Goal: Task Accomplishment & Management: Manage account settings

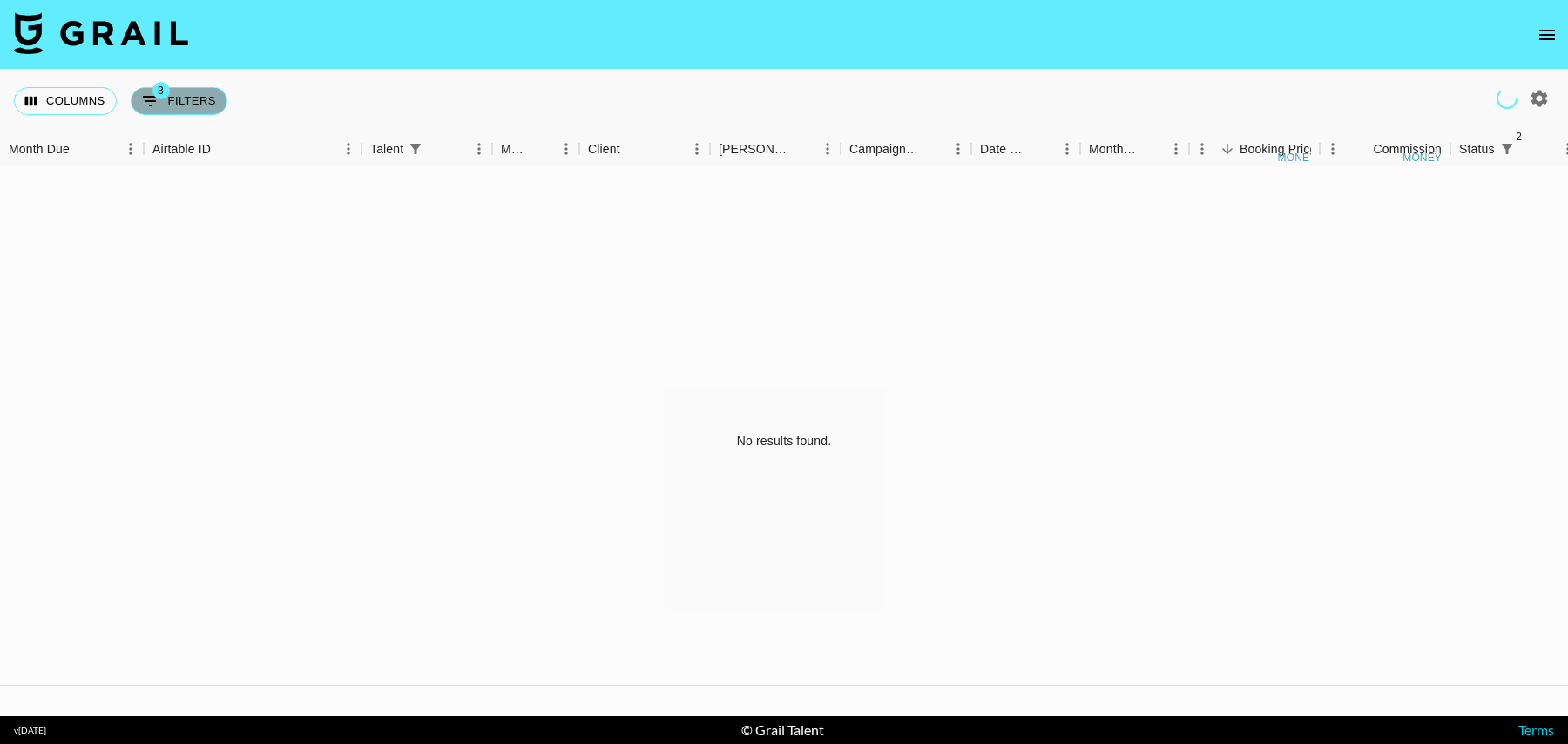
click at [165, 98] on button "3 Filters" at bounding box center [178, 101] width 97 height 28
select select "status"
select select "isNotAnyOf"
select select "status"
select select "isNotAnyOf"
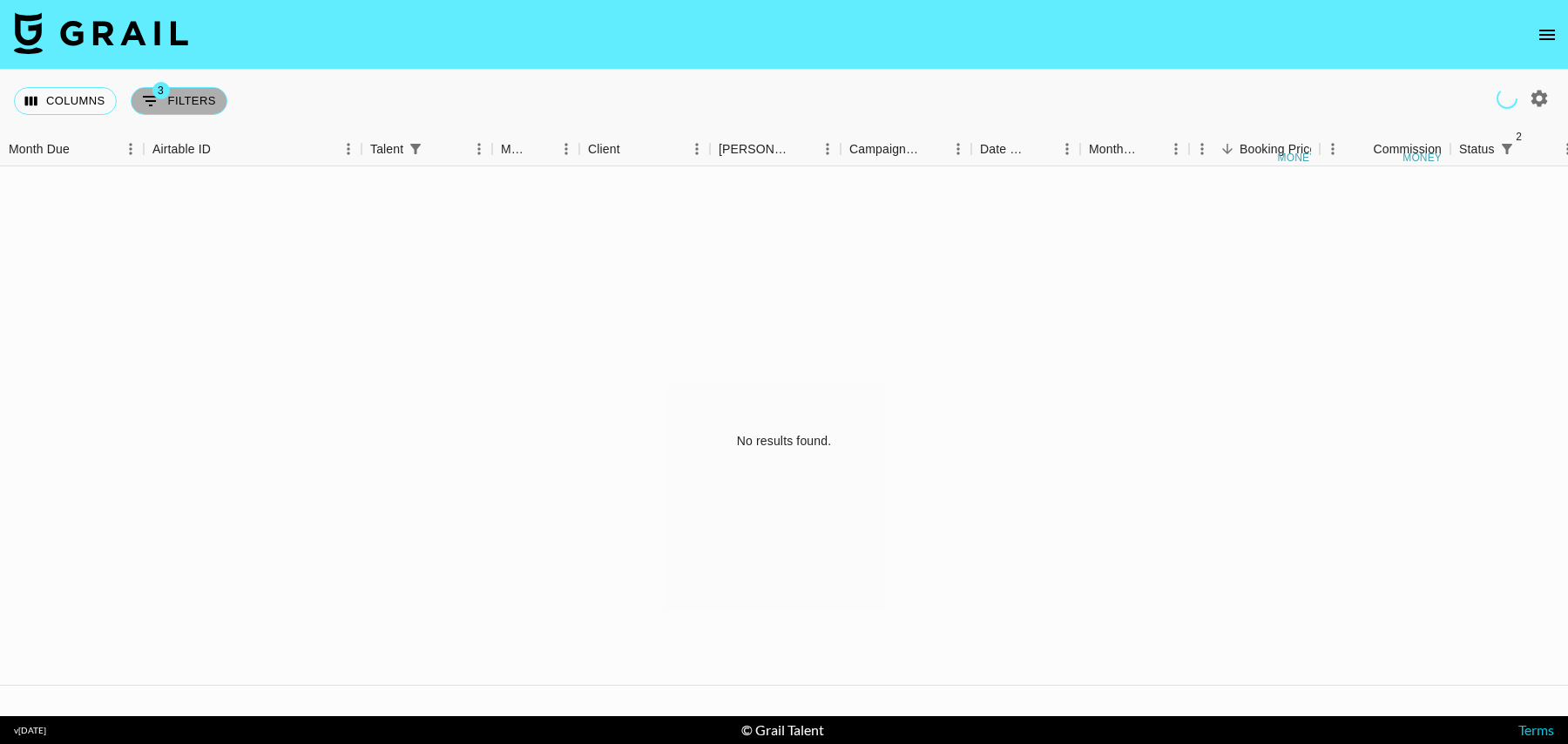
select select "talentName"
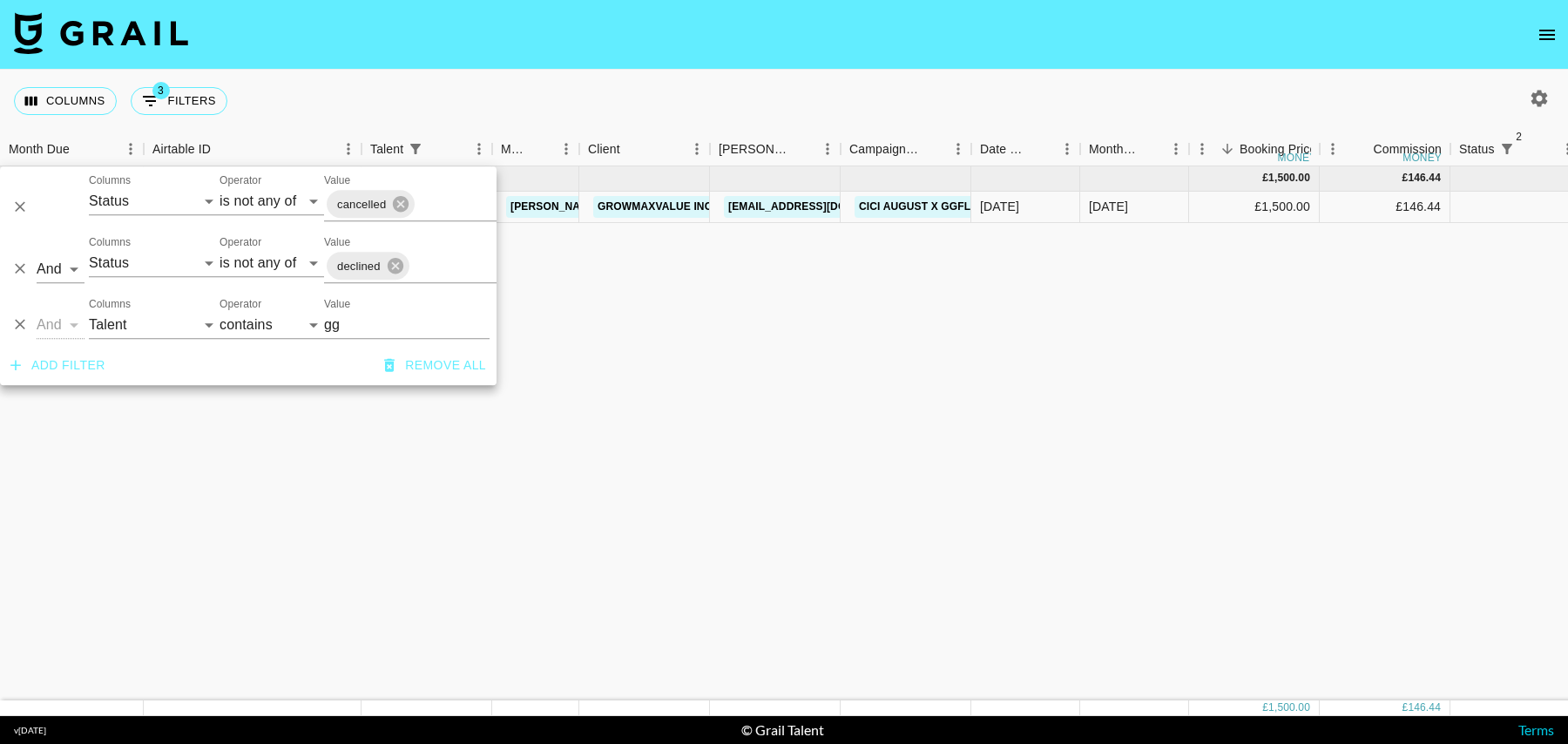
click at [599, 328] on div "[DATE] ( 1 ) £ 1,500.00 £ 146.44 recKY3QZ7svI19tdc ggflavour [PERSON_NAME][EMAI…" at bounding box center [1478, 433] width 2957 height 534
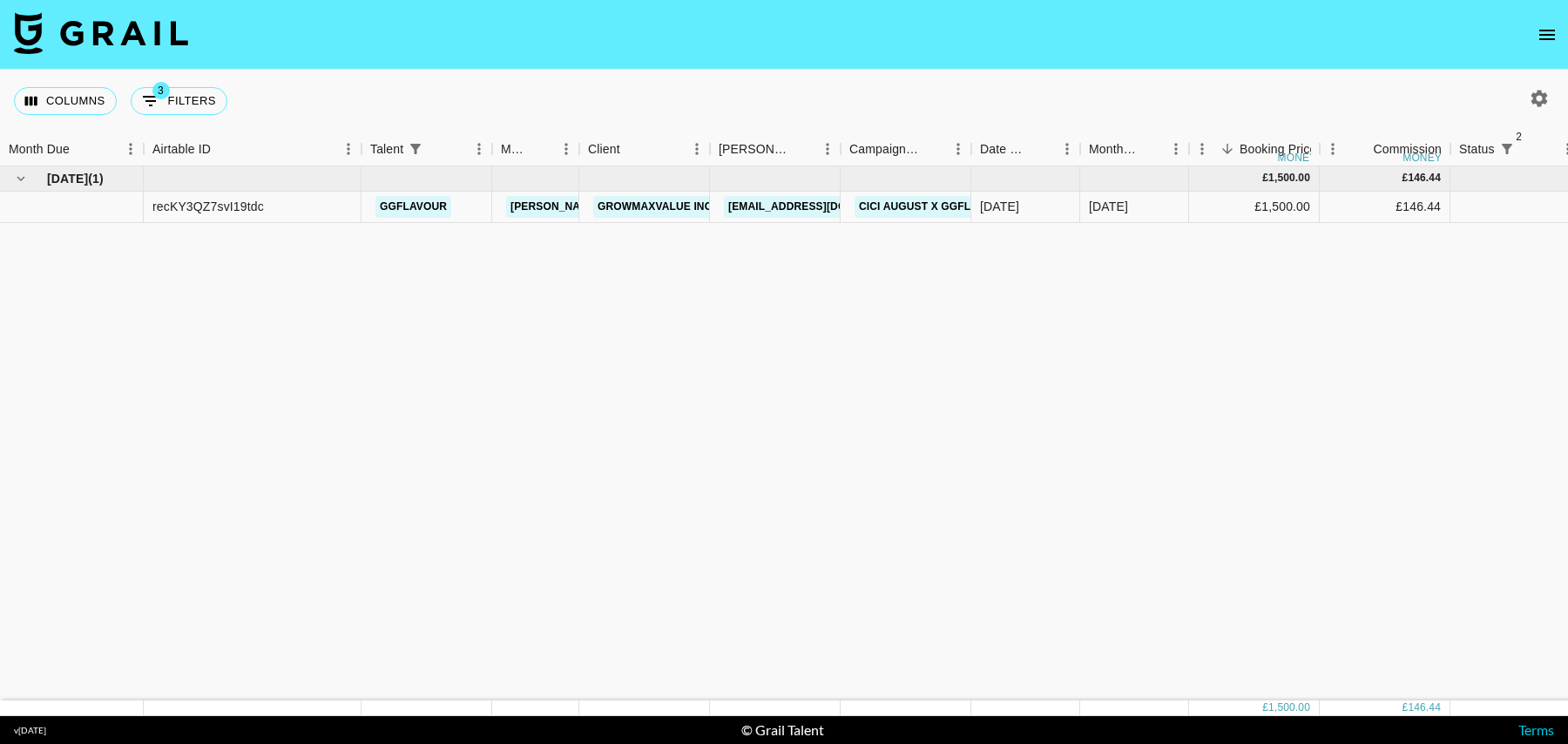
scroll to position [0, 1389]
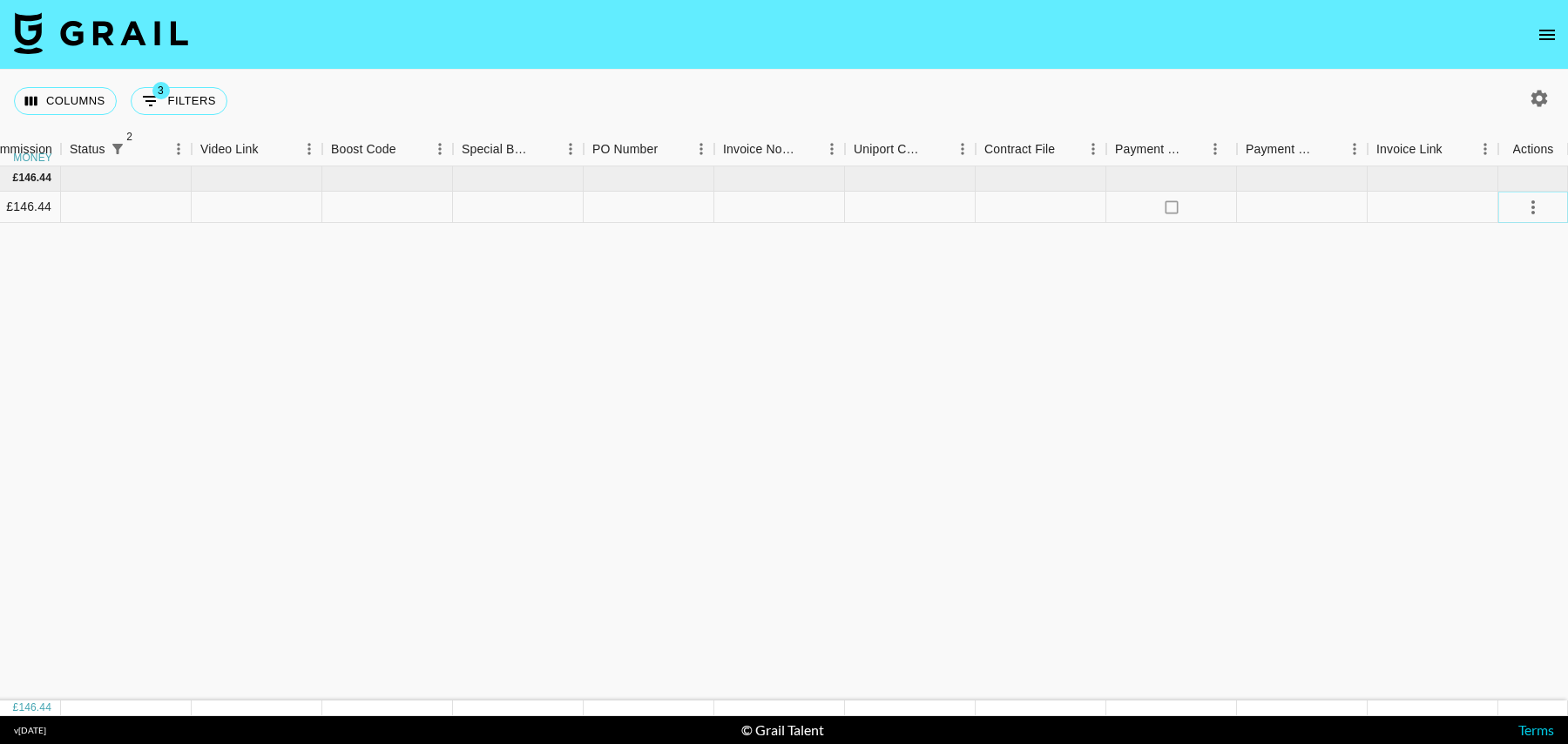
click at [1526, 211] on icon "select merge strategy" at bounding box center [1532, 207] width 21 height 21
click at [1499, 239] on li "Confirm" at bounding box center [1511, 244] width 114 height 31
click at [1309, 199] on div at bounding box center [1301, 207] width 130 height 31
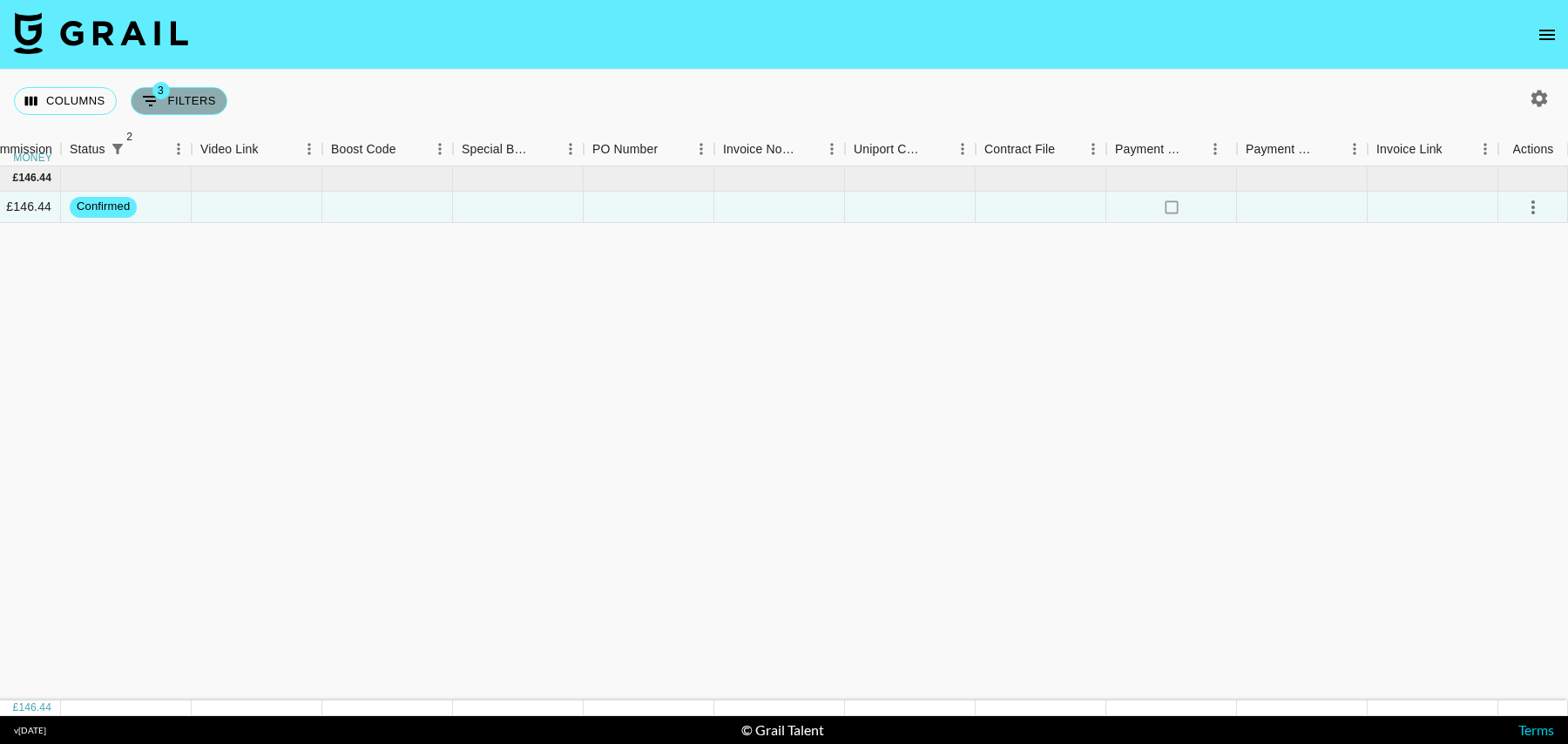
click at [211, 112] on button "3 Filters" at bounding box center [178, 101] width 97 height 28
select select "status"
select select "isNotAnyOf"
select select "status"
select select "isNotAnyOf"
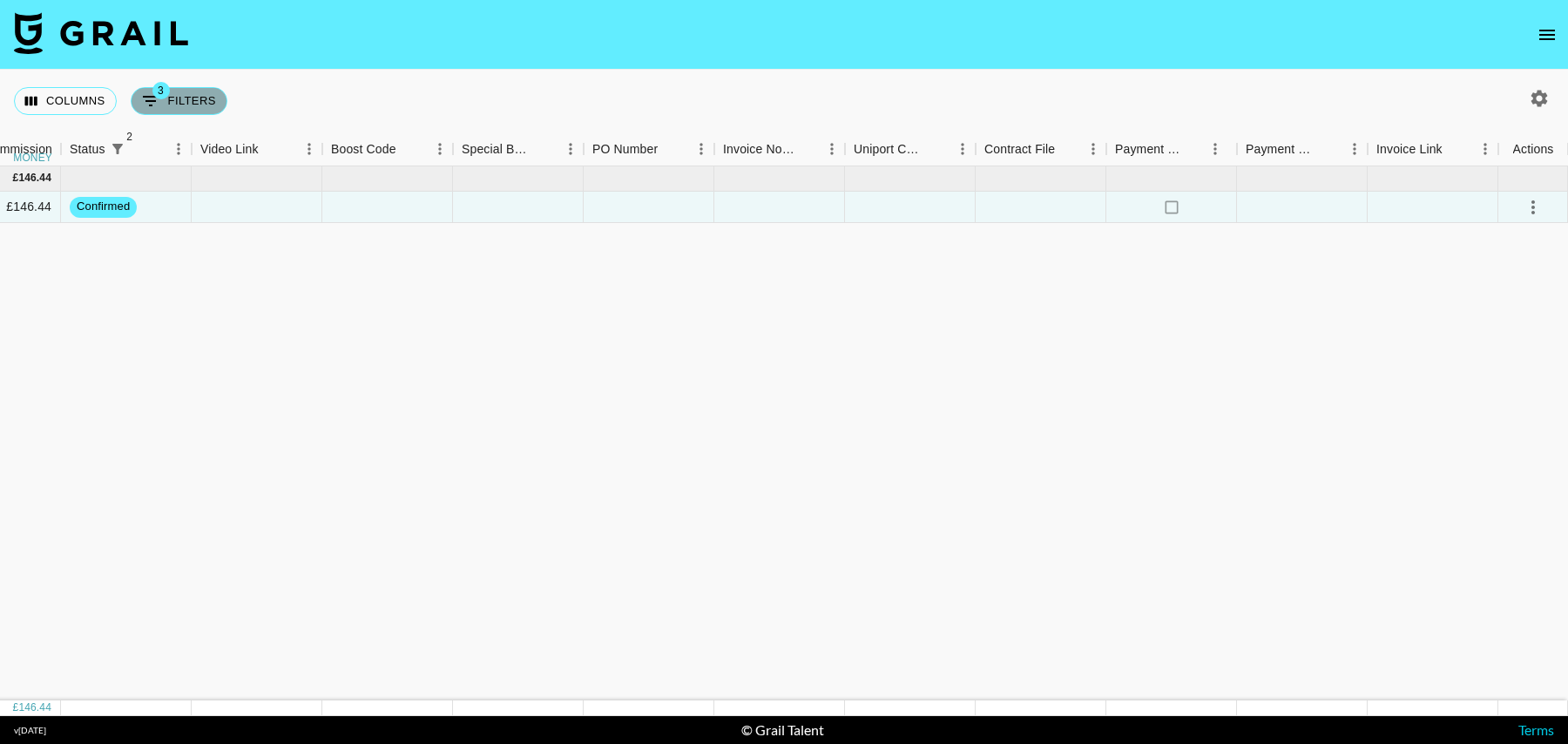
select select "talentName"
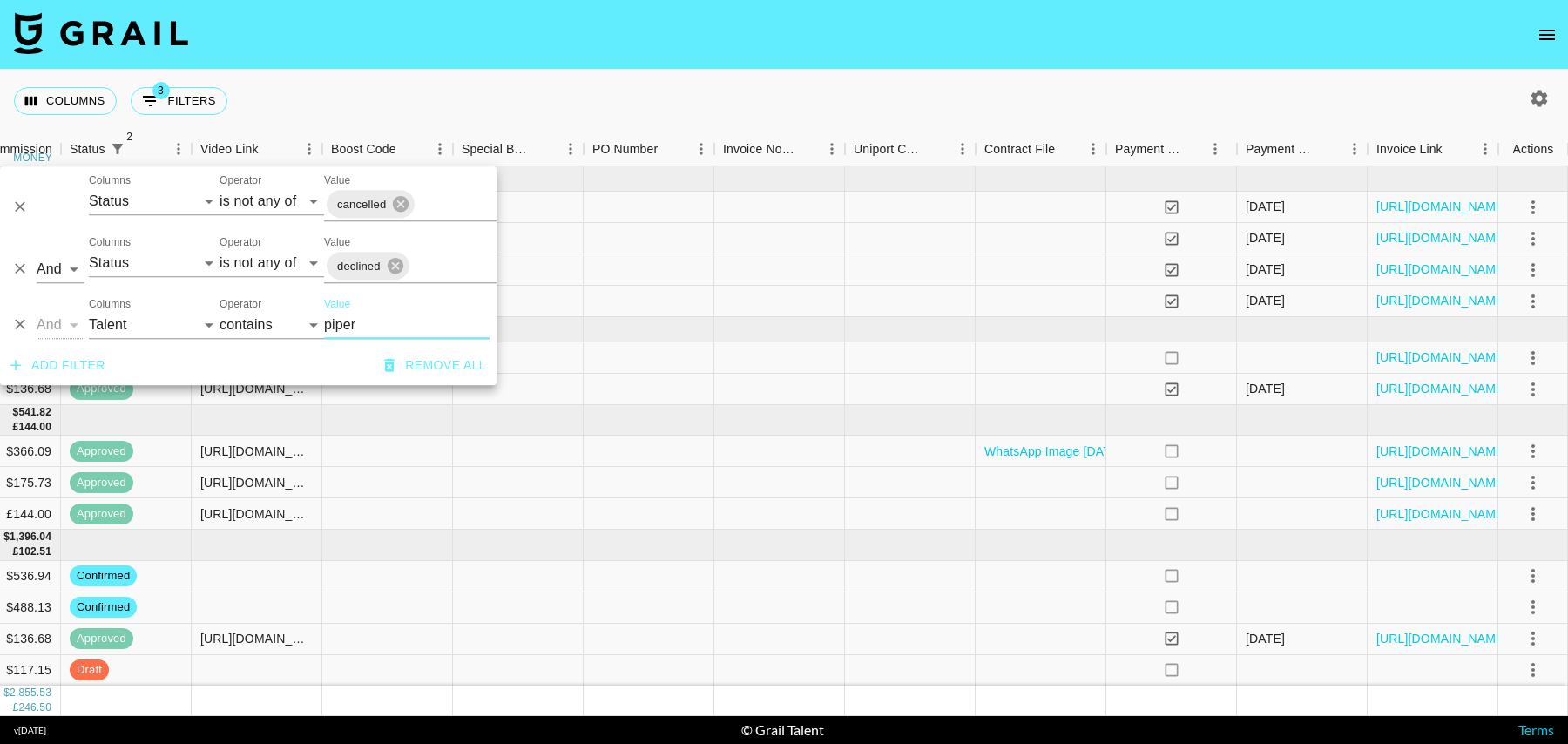
scroll to position [62, 1389]
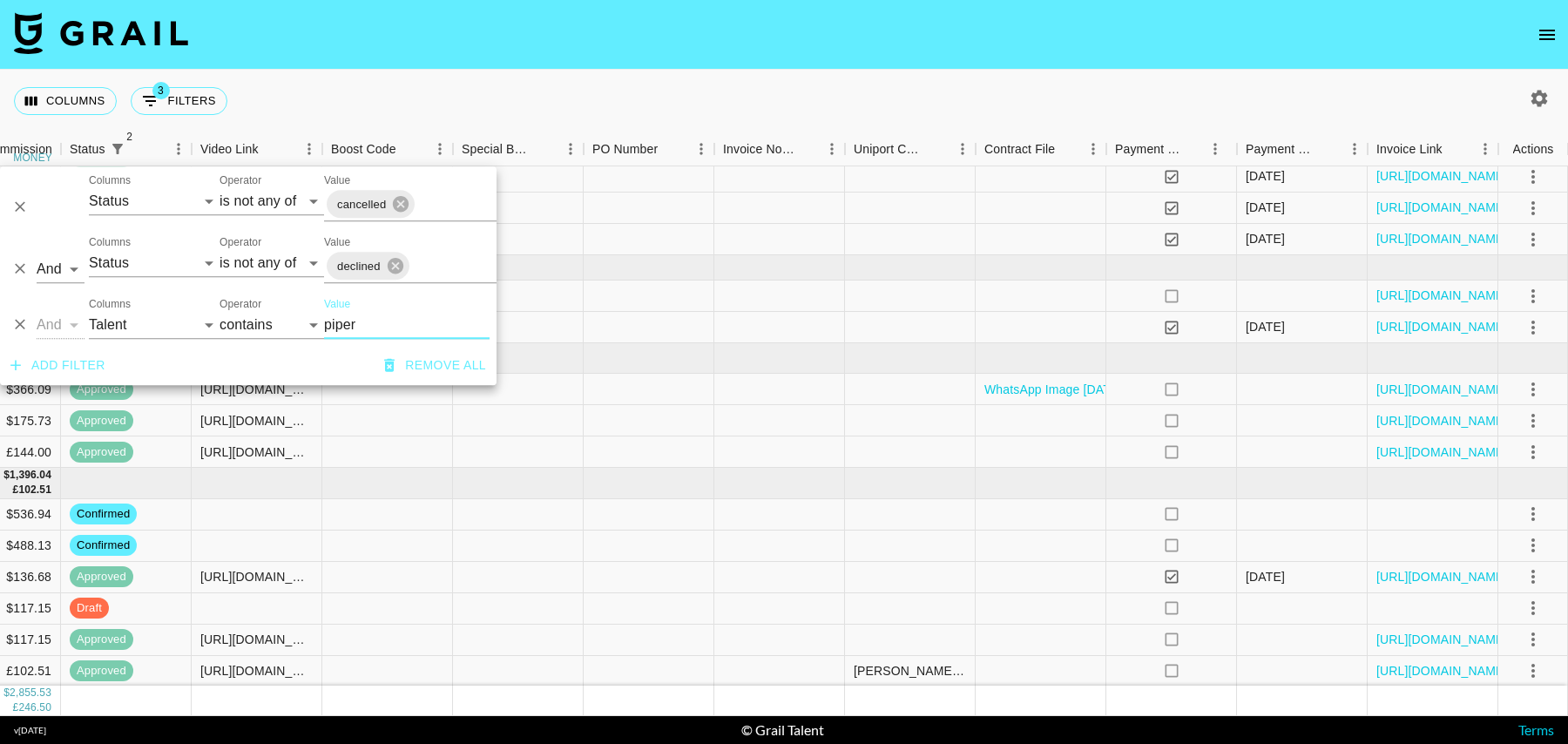
type input "piper"
click at [706, 608] on div at bounding box center [648, 609] width 130 height 31
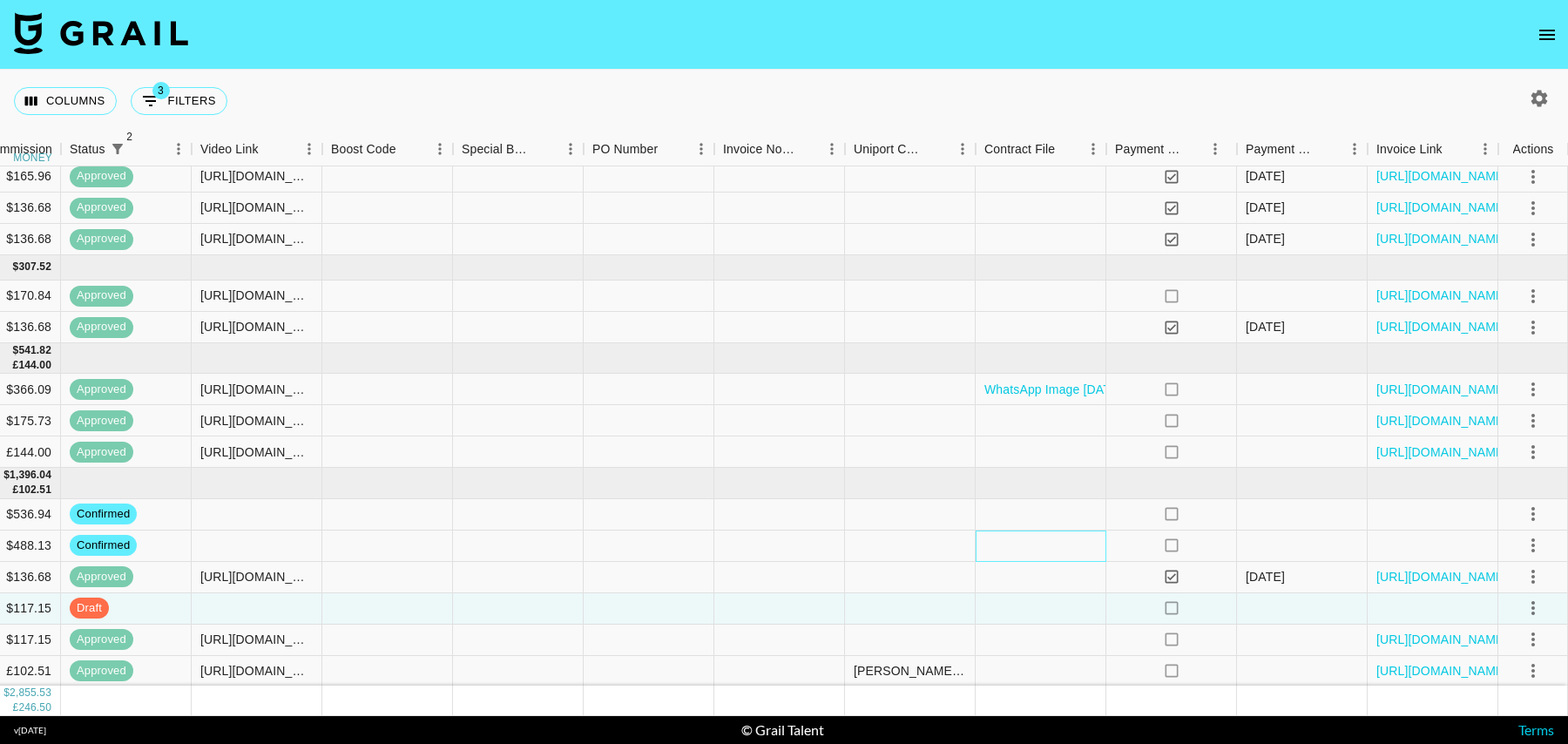
click at [993, 540] on div at bounding box center [1040, 546] width 130 height 31
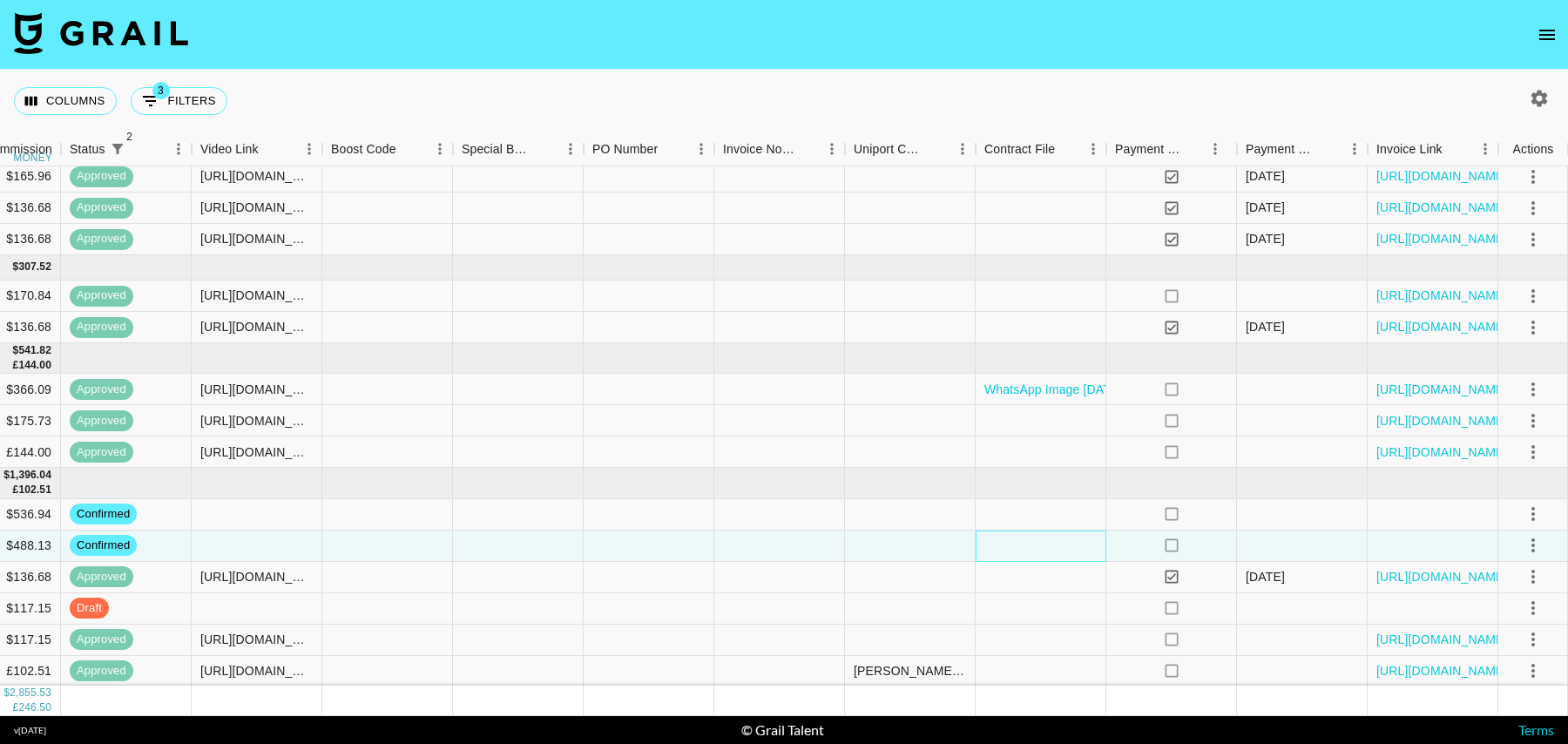
click at [1020, 548] on div at bounding box center [1040, 546] width 130 height 31
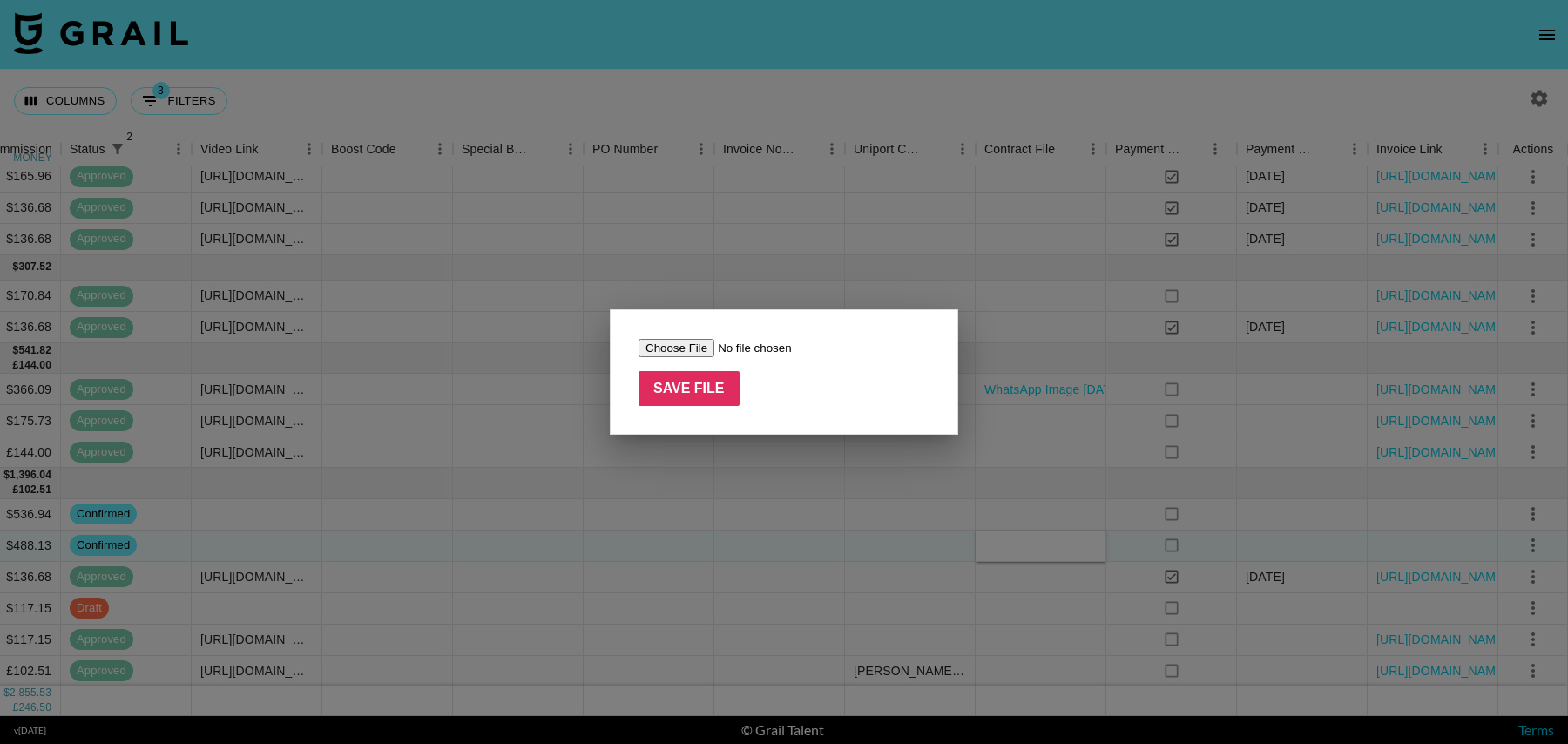
click at [695, 346] on input "file" at bounding box center [748, 348] width 220 height 18
type input "C:\fakepath\Disney Wosado x Piper - Signed.pdf"
click at [692, 372] on input "Save File" at bounding box center [688, 389] width 101 height 35
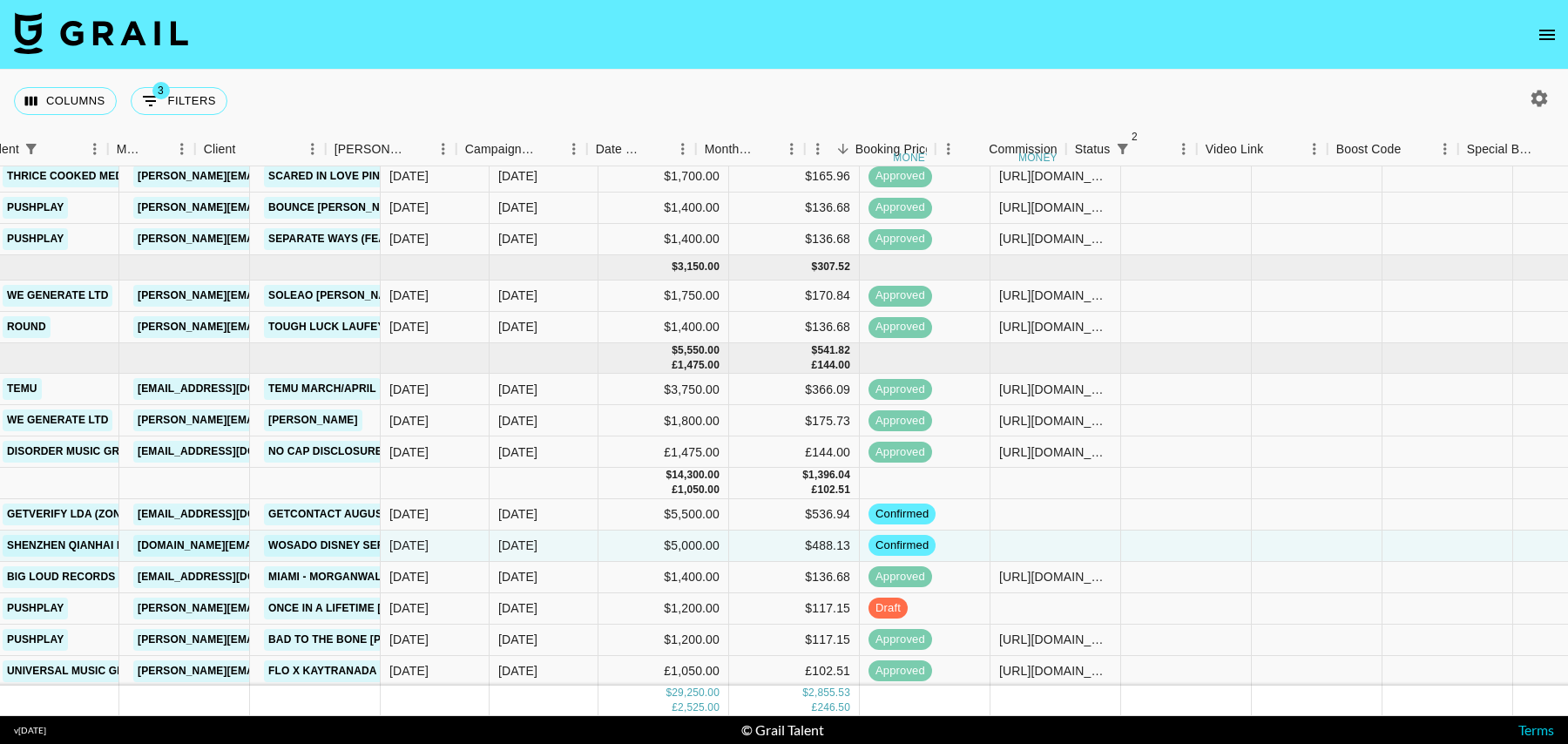
scroll to position [62, 350]
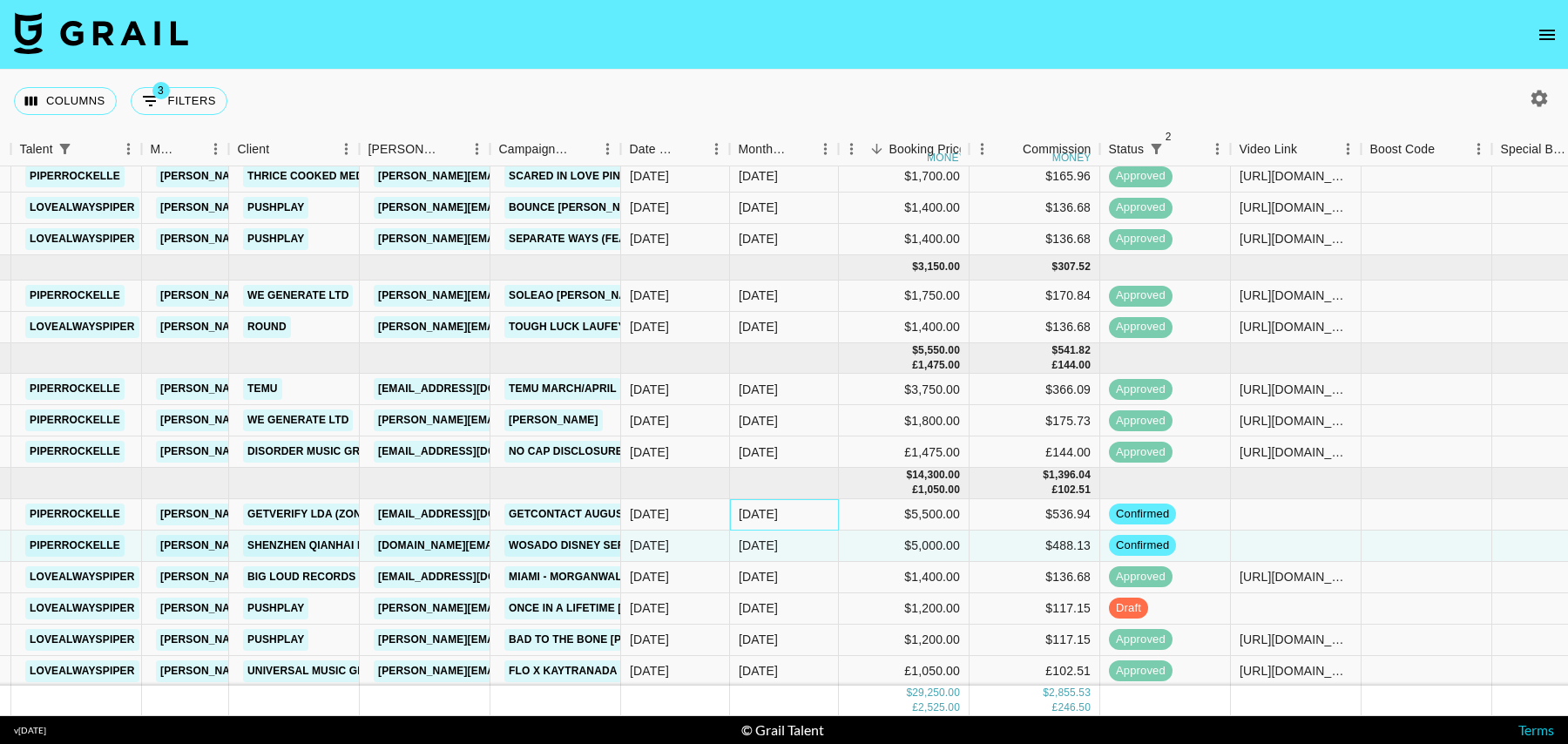
click at [828, 499] on div "[DATE]" at bounding box center [784, 515] width 109 height 31
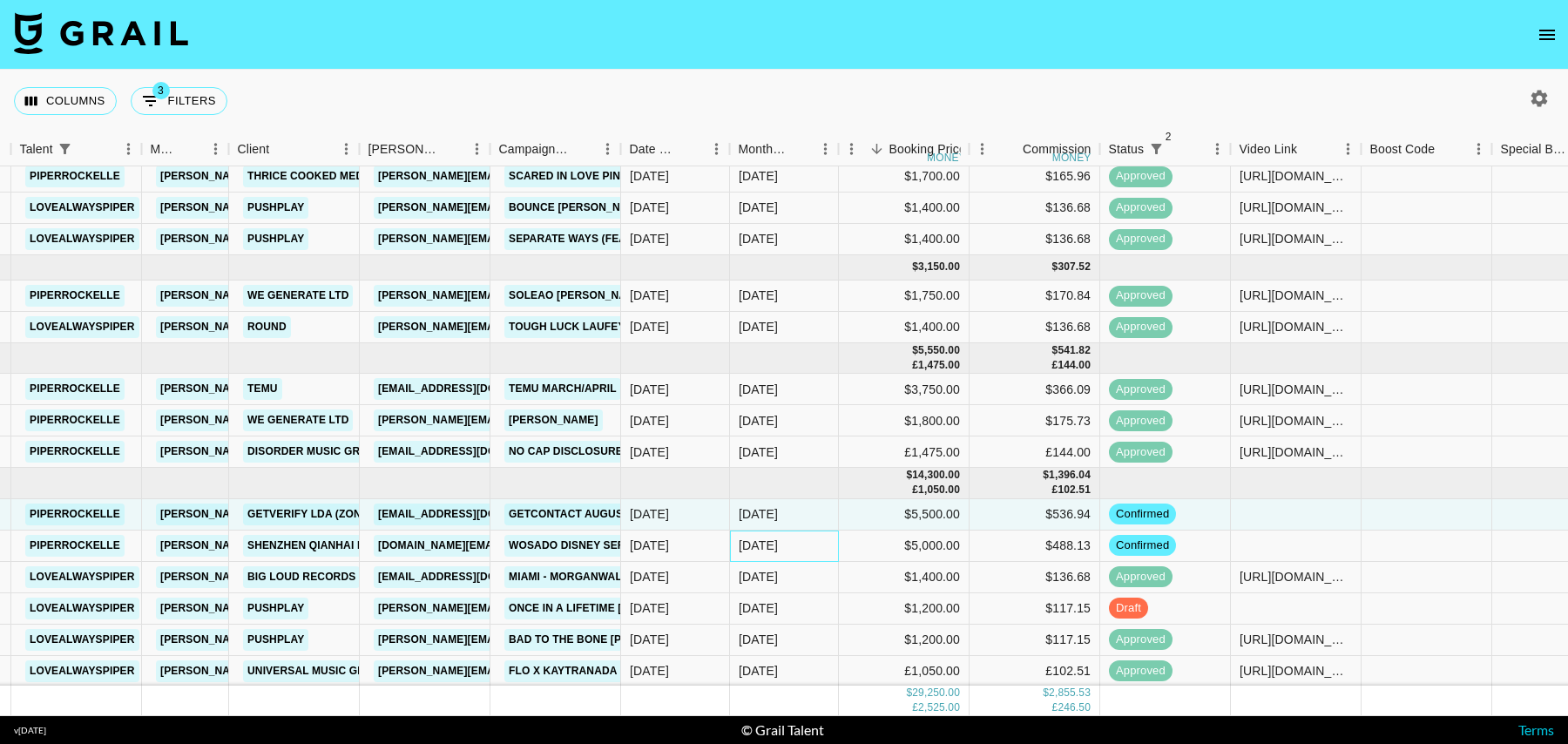
click at [828, 542] on div "[DATE]" at bounding box center [784, 546] width 109 height 31
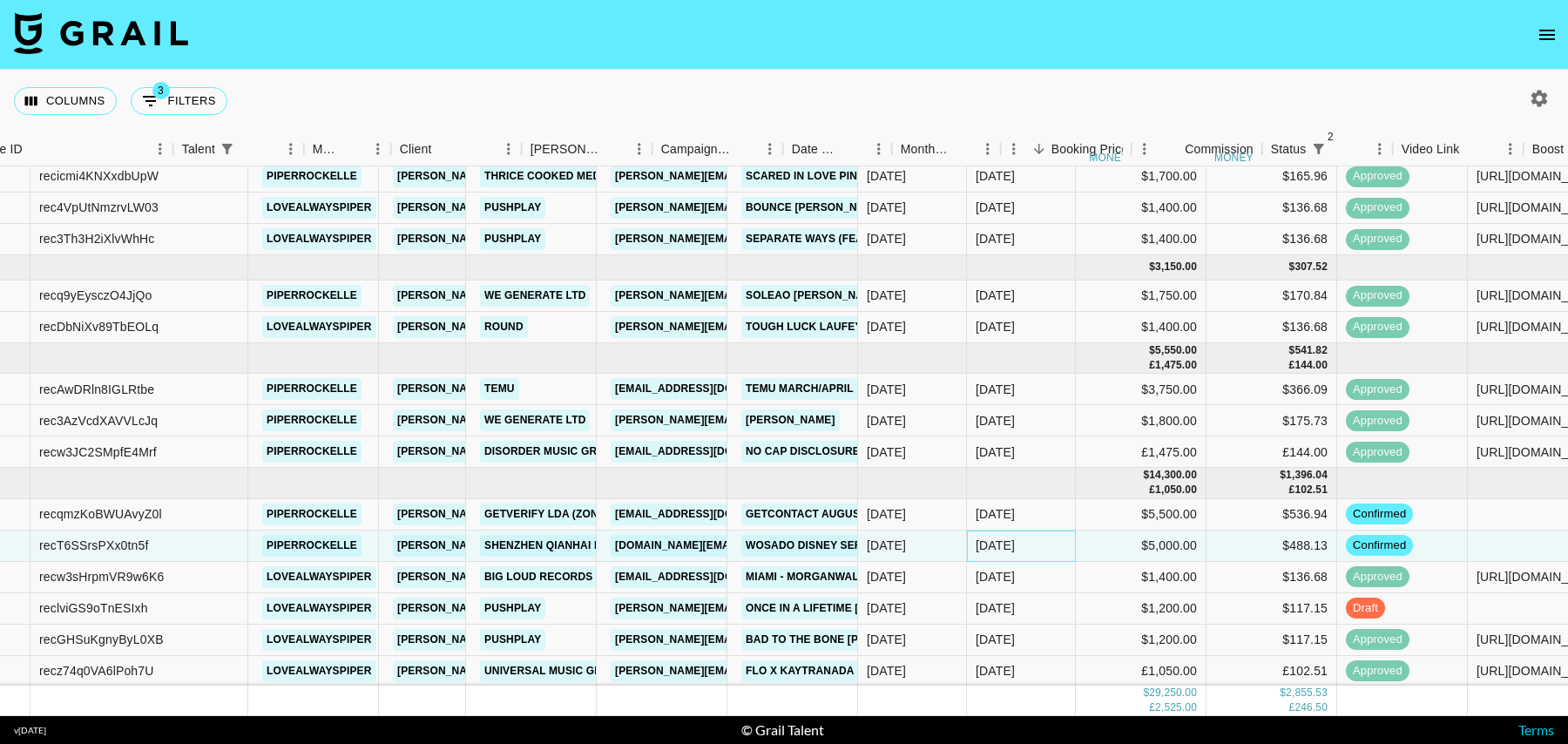
scroll to position [62, 36]
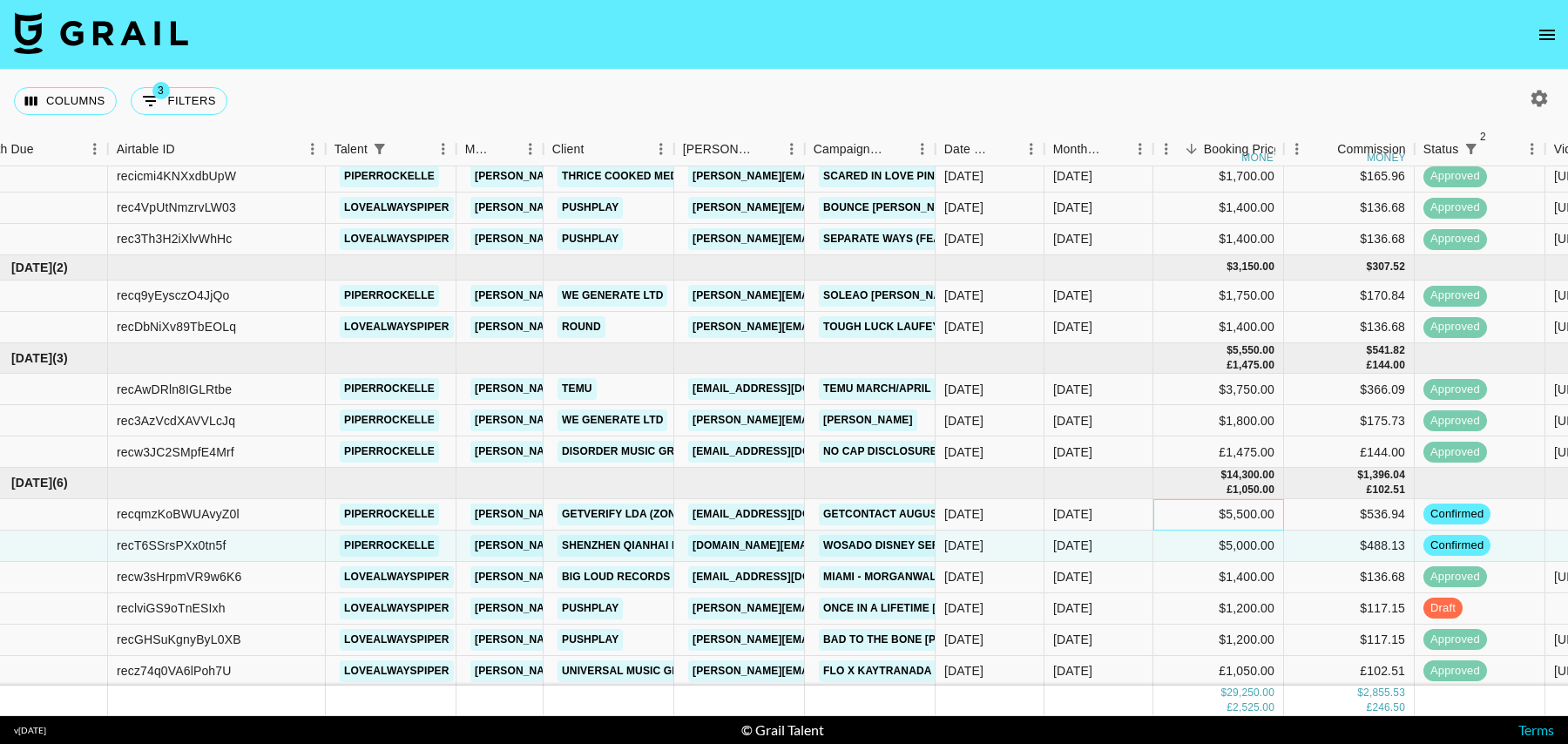
click at [1153, 509] on div "$5,500.00" at bounding box center [1218, 515] width 130 height 31
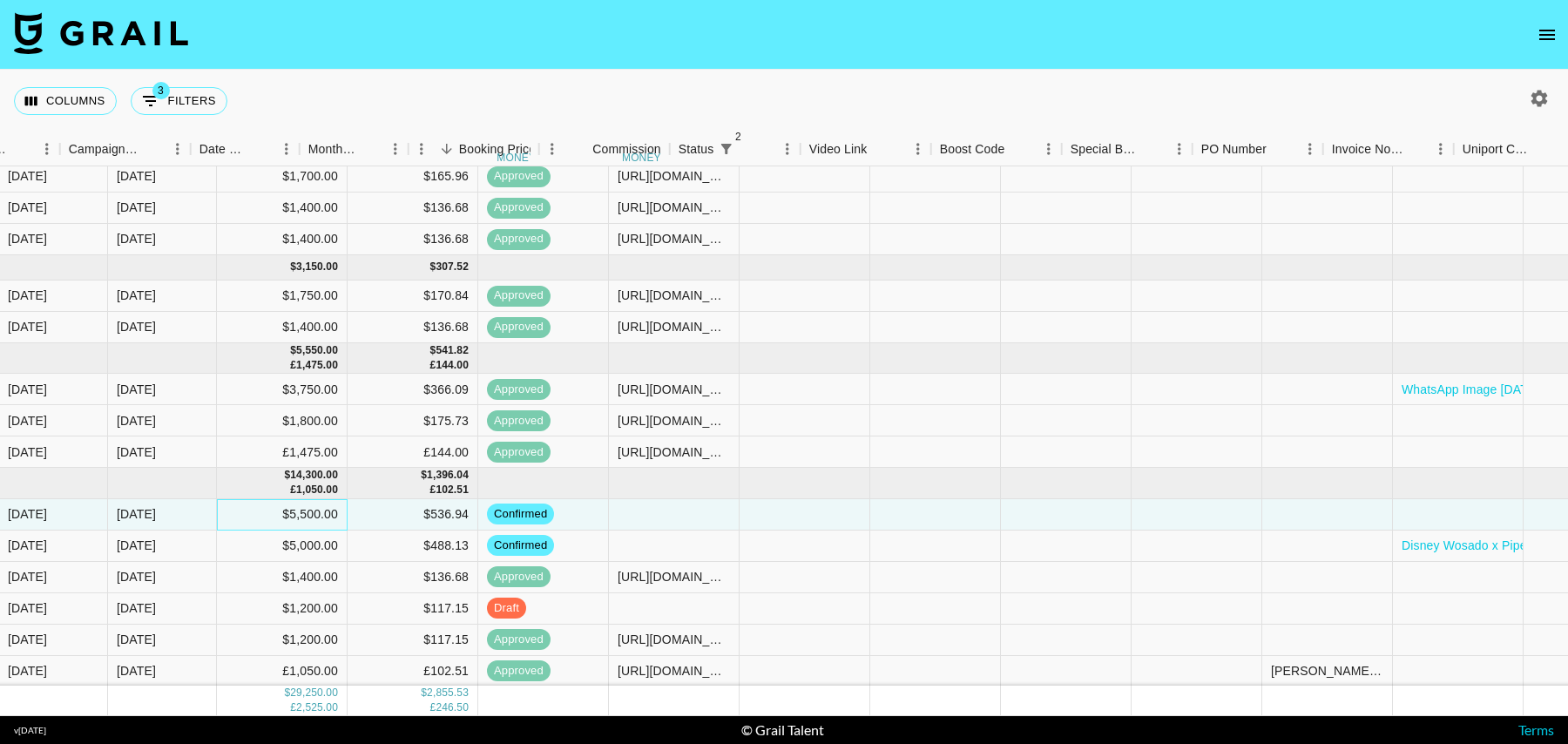
scroll to position [62, 1389]
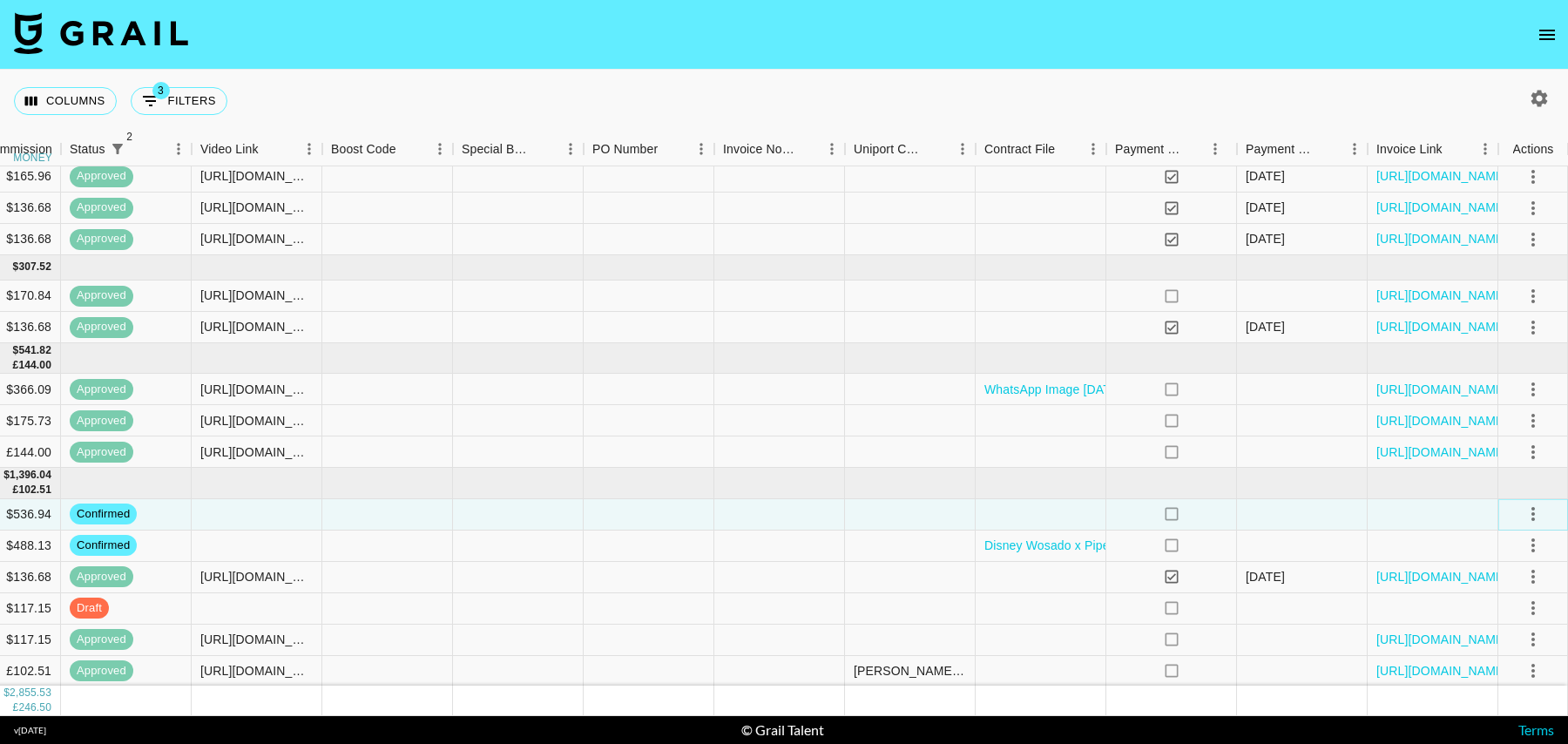
click at [1536, 513] on icon "select merge strategy" at bounding box center [1532, 514] width 21 height 21
click at [1504, 605] on li "Draft Created" at bounding box center [1511, 614] width 114 height 31
click at [1355, 511] on div at bounding box center [1301, 515] width 130 height 31
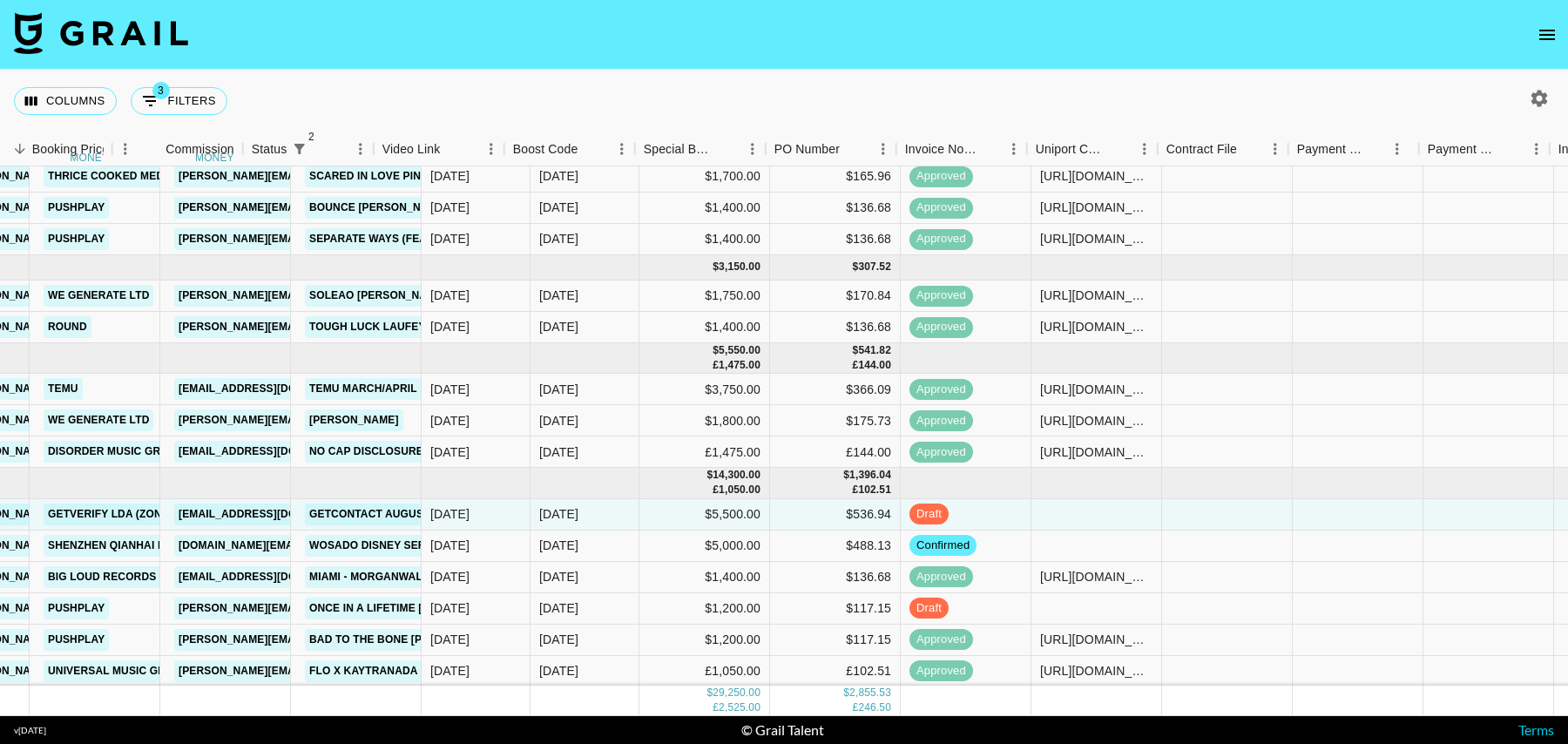
scroll to position [62, 181]
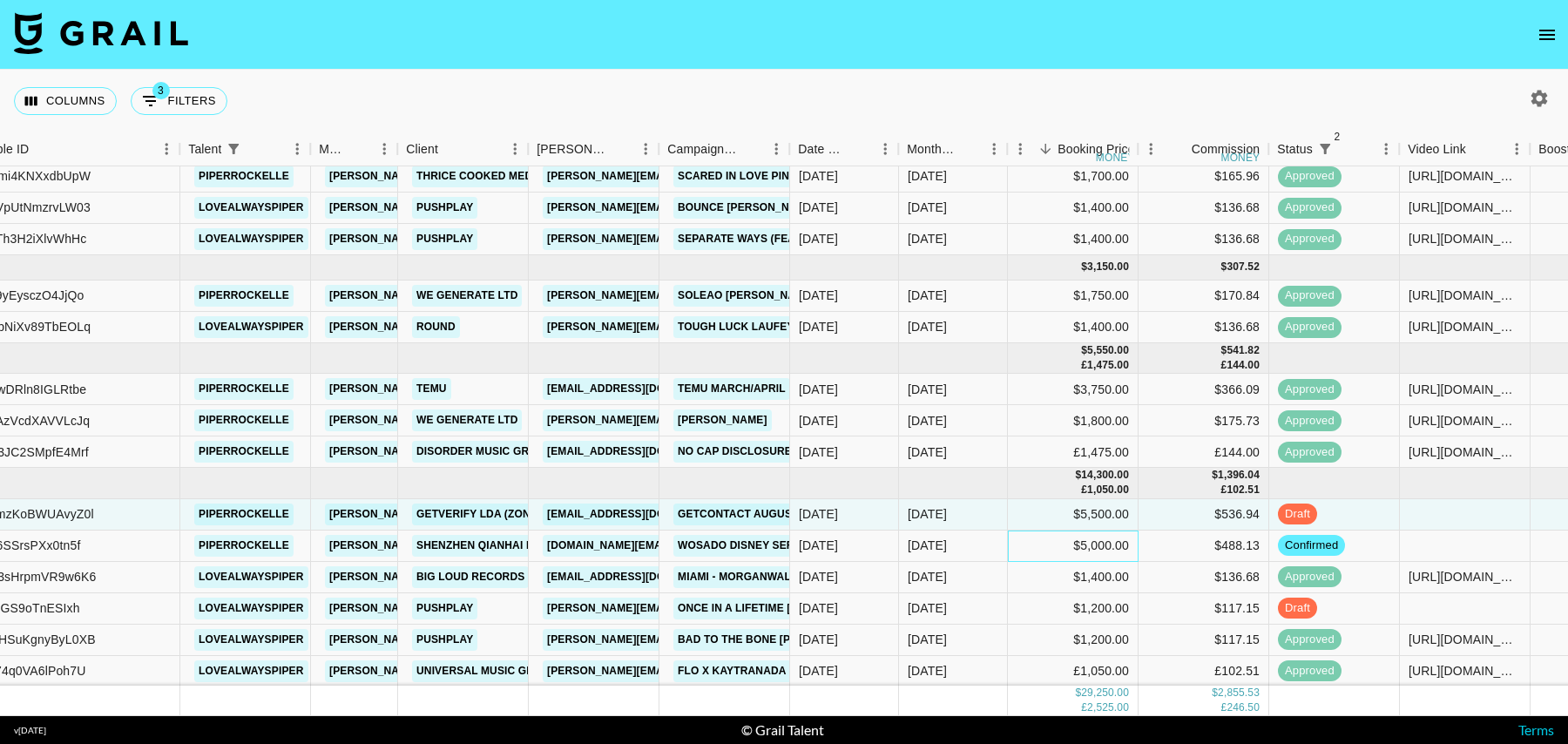
click at [1052, 545] on div "$5,000.00" at bounding box center [1072, 546] width 130 height 31
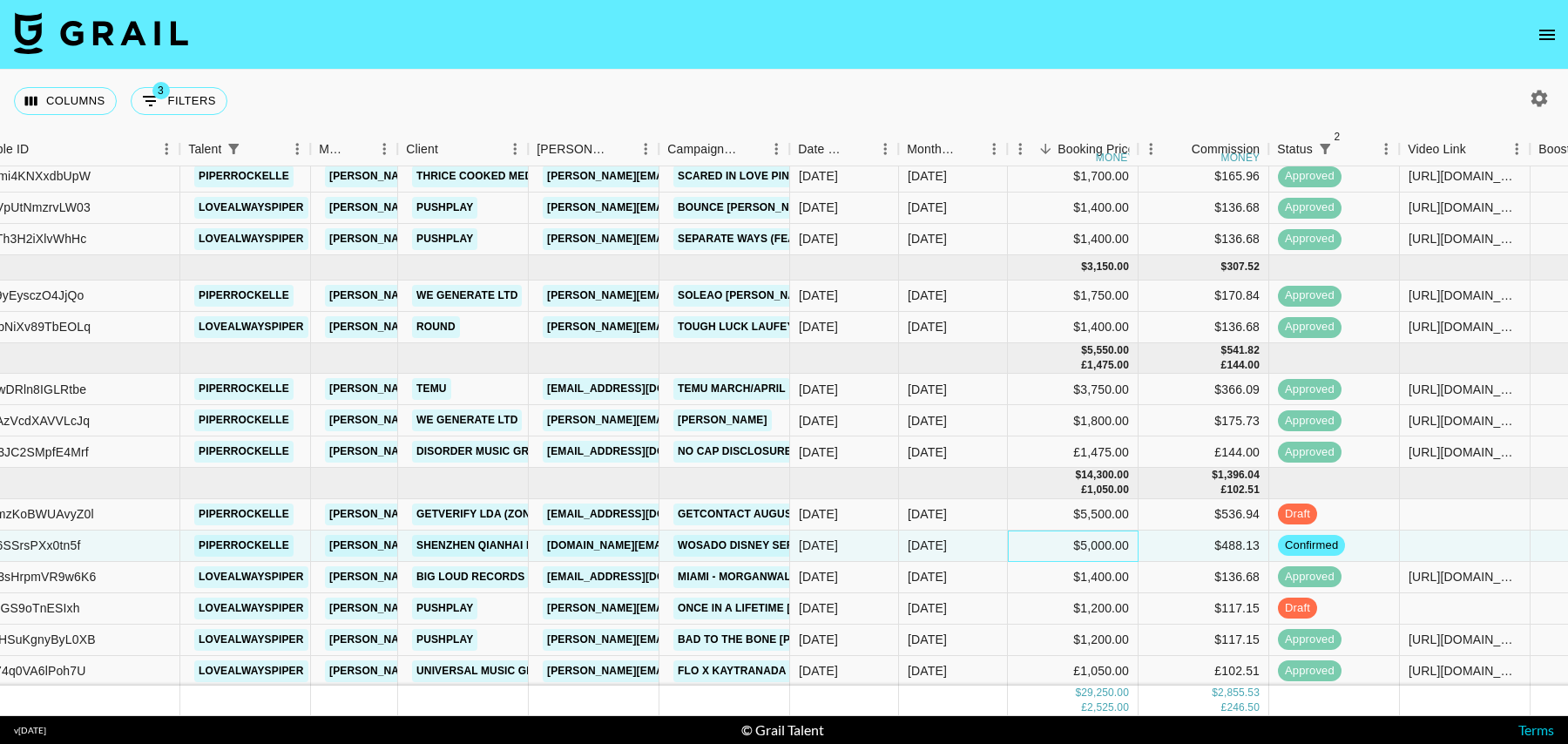
click at [1118, 543] on div "$5,000.00" at bounding box center [1072, 546] width 130 height 31
click at [1051, 518] on div "$5,500.00" at bounding box center [1072, 515] width 130 height 31
